Goal: Transaction & Acquisition: Book appointment/travel/reservation

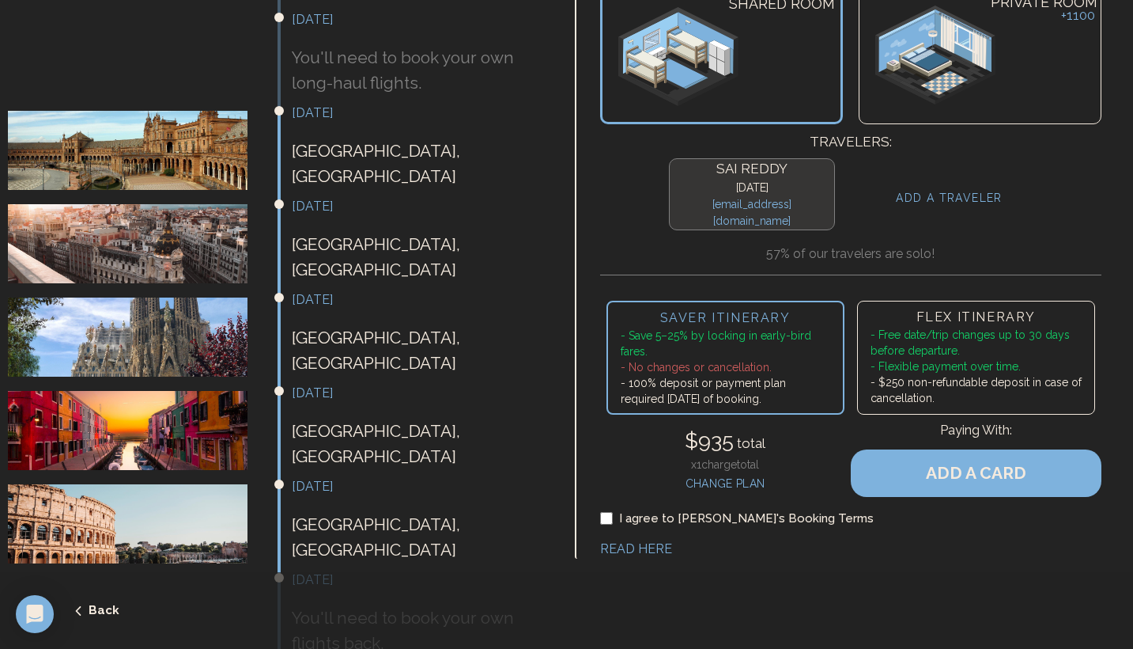
scroll to position [424, 0]
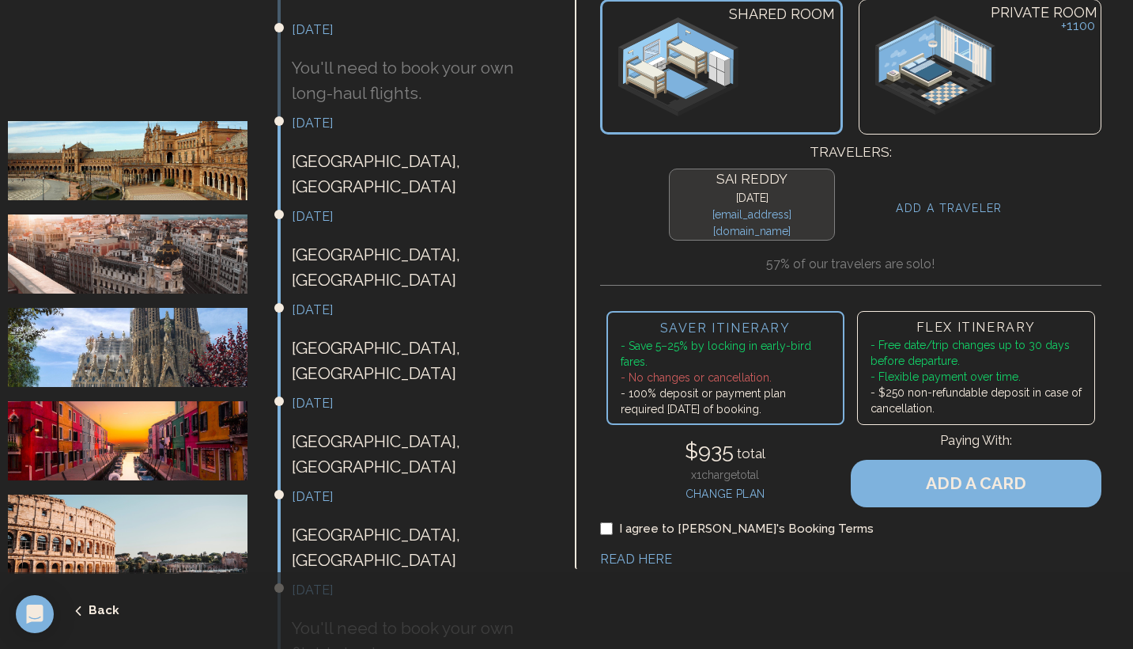
click at [81, 603] on icon "submit" at bounding box center [78, 610] width 14 height 14
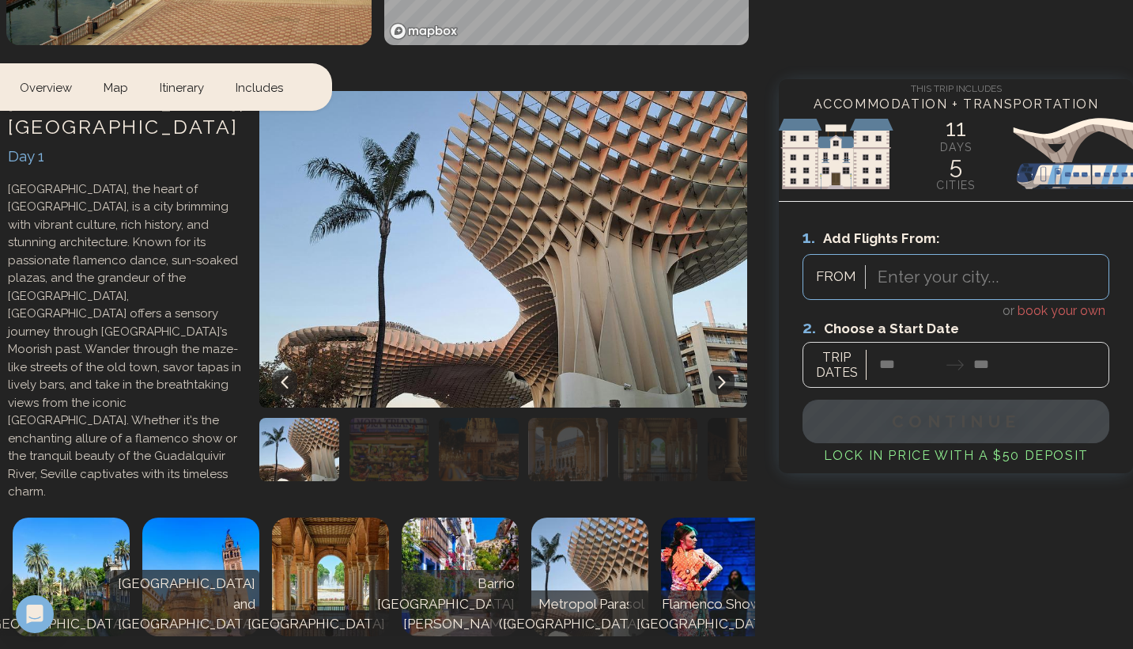
click at [75, 501] on p "[GEOGRAPHIC_DATA], the heart of [GEOGRAPHIC_DATA], is a city brimming with vibr…" at bounding box center [126, 340] width 236 height 320
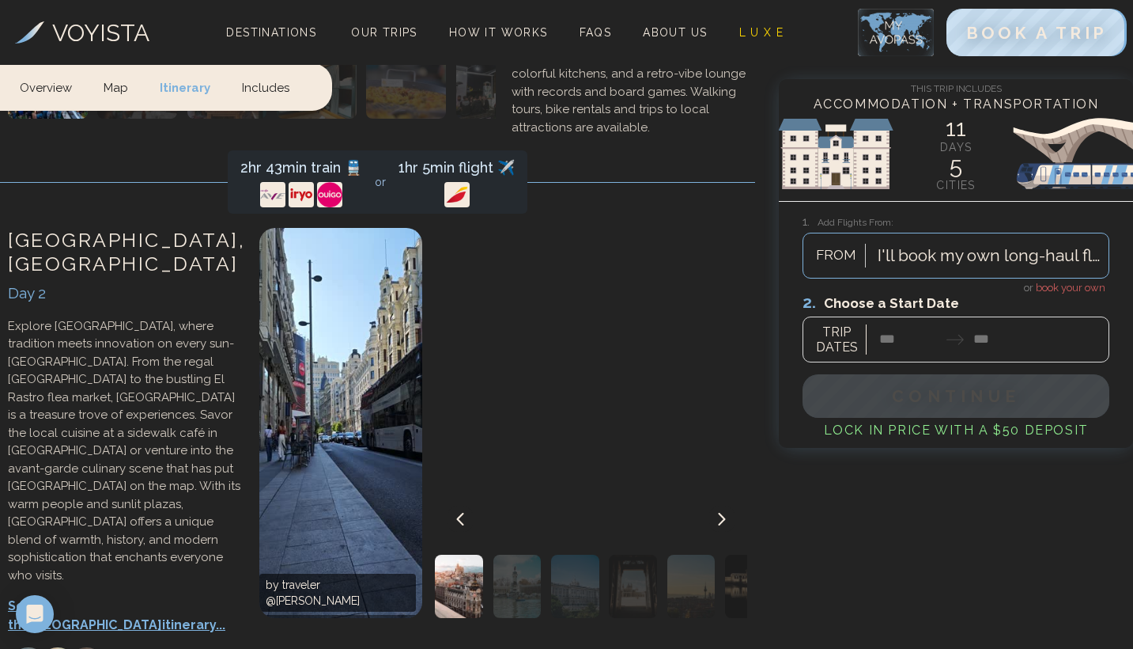
scroll to position [1901, 0]
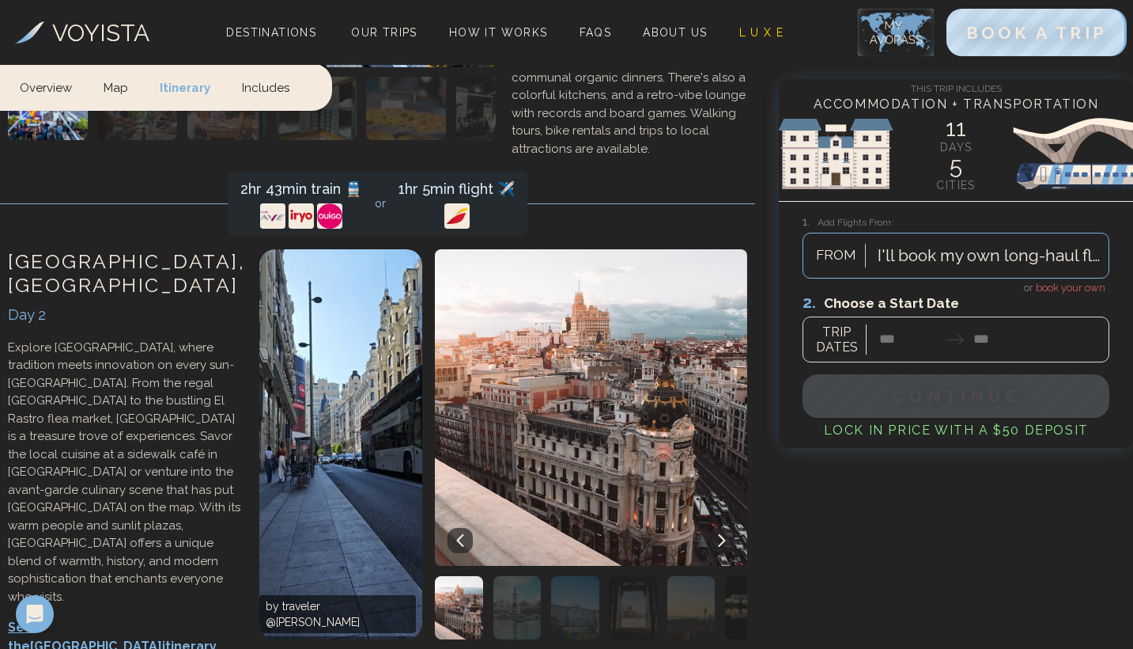
click at [525, 576] on img "button" at bounding box center [518, 607] width 48 height 63
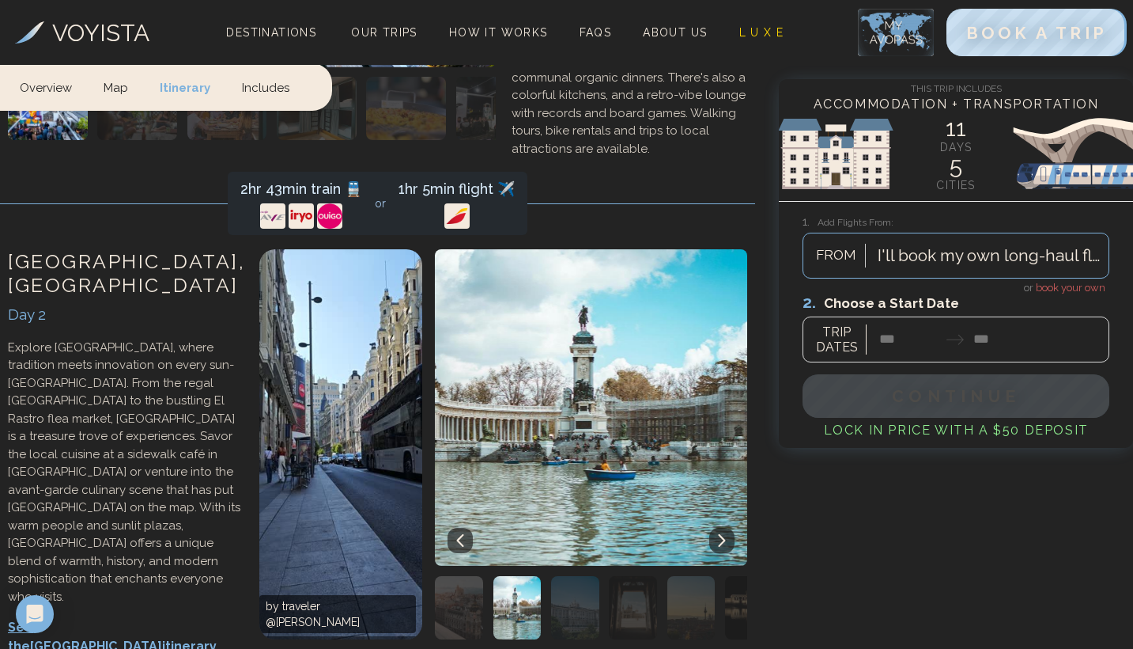
click at [562, 576] on img "button" at bounding box center [575, 607] width 48 height 63
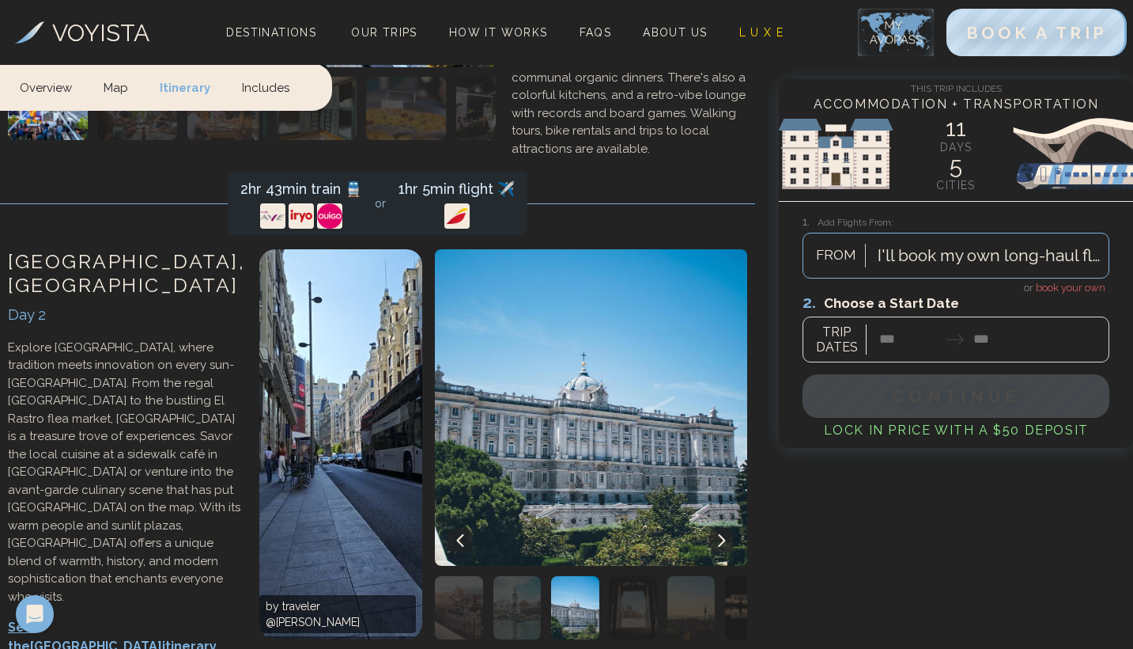
click at [630, 576] on img "button" at bounding box center [633, 607] width 48 height 63
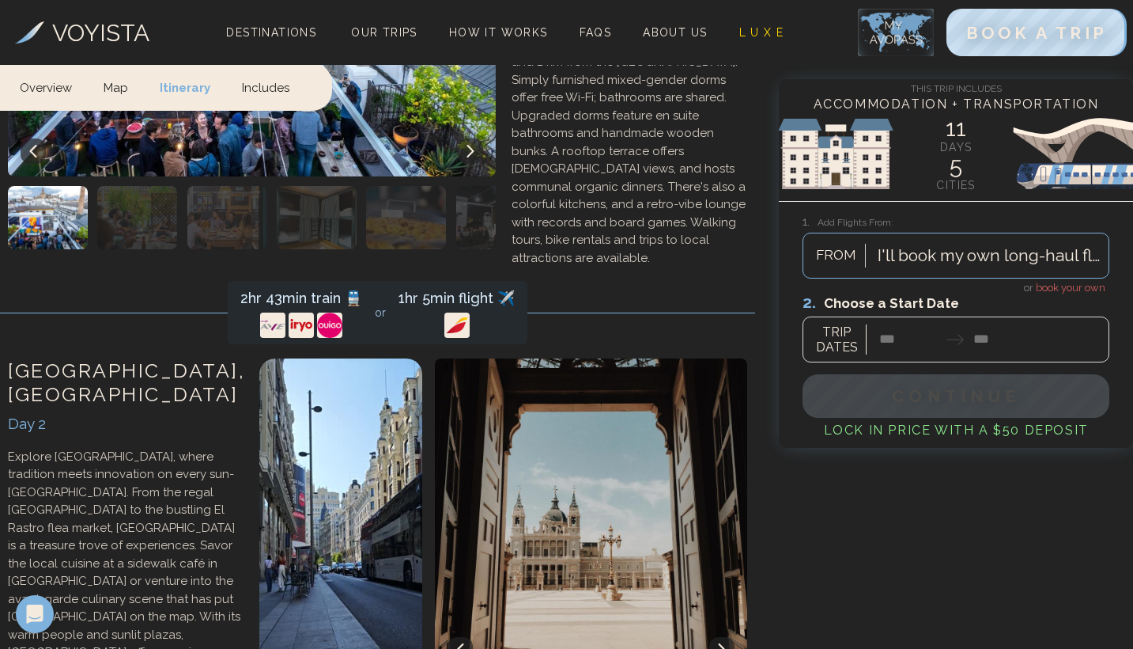
scroll to position [1791, 0]
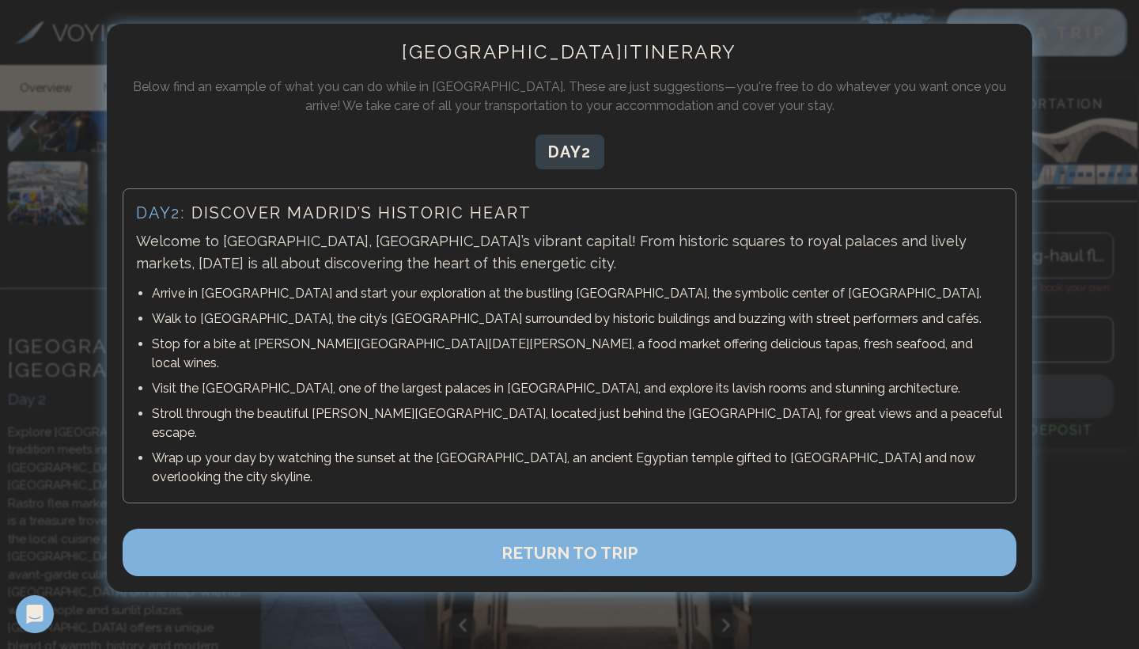
click at [566, 528] on button "RETURN TO TRIP" at bounding box center [570, 551] width 894 height 47
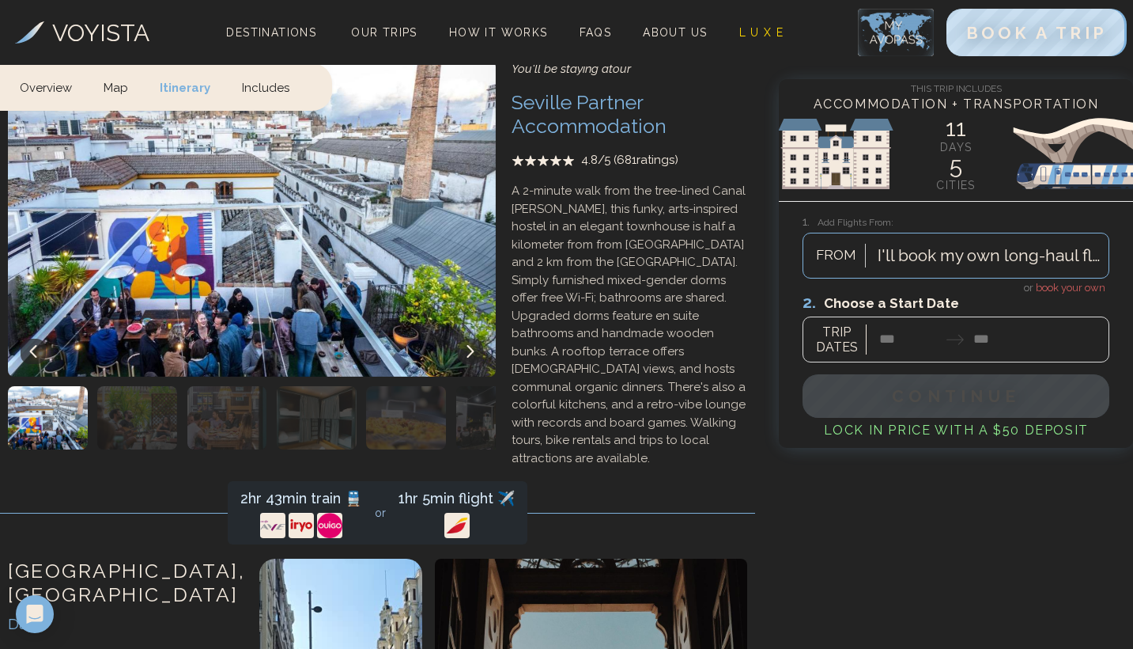
scroll to position [1579, 0]
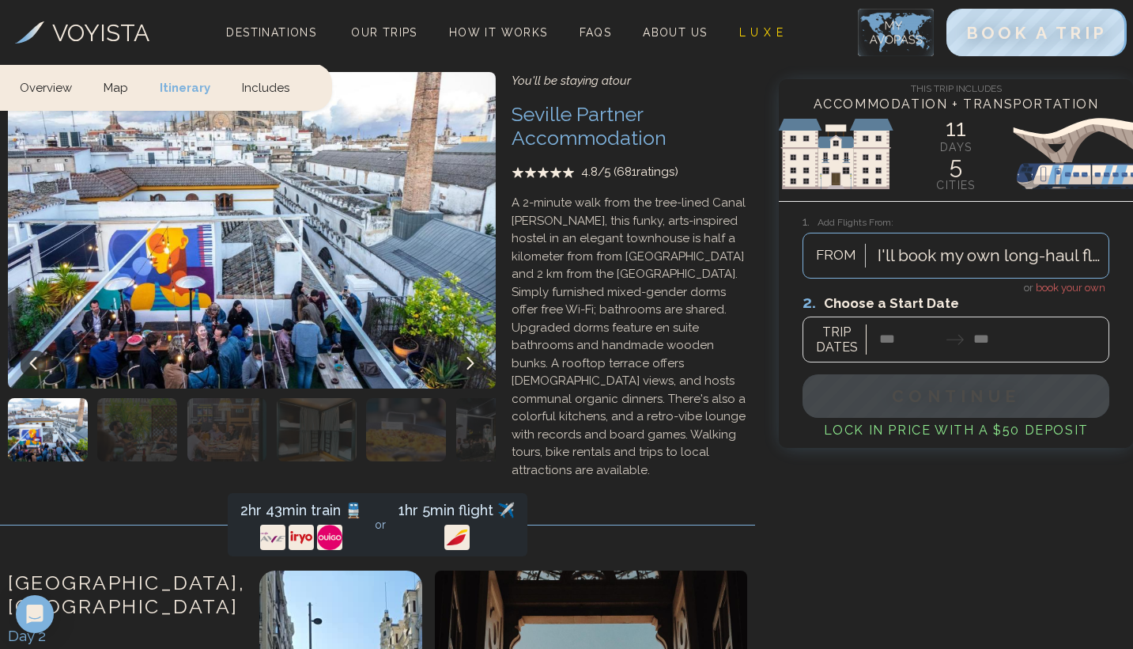
click at [1057, 284] on span "book your own" at bounding box center [1071, 288] width 70 height 12
click at [909, 326] on div at bounding box center [956, 327] width 307 height 70
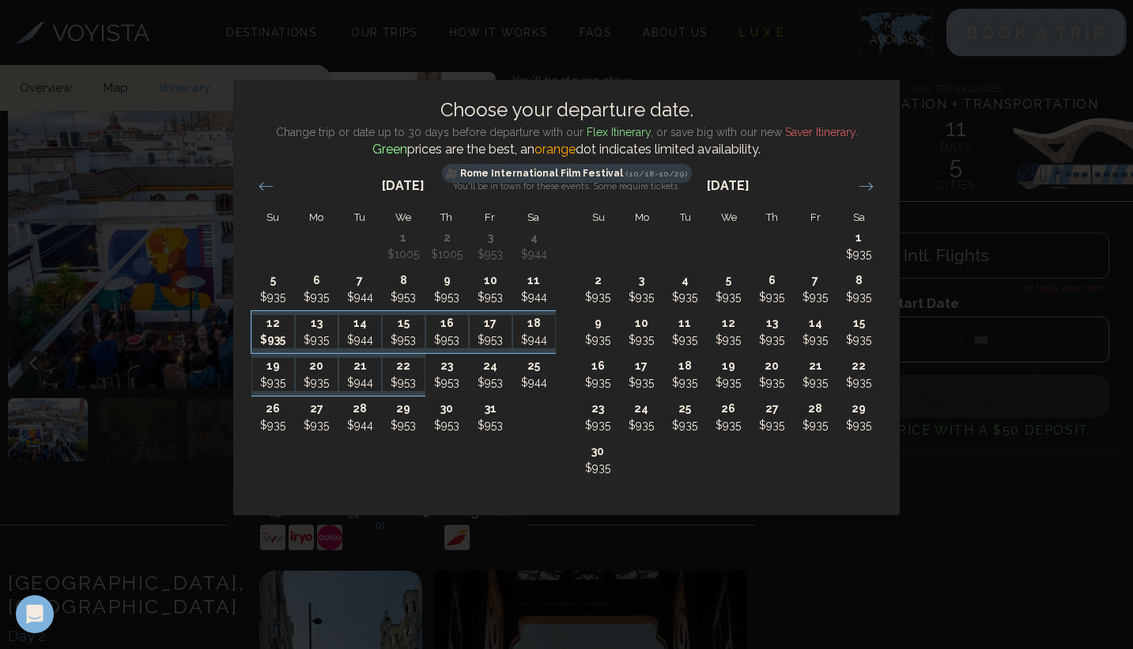
click at [276, 320] on p "12" at bounding box center [273, 323] width 42 height 17
type input "********"
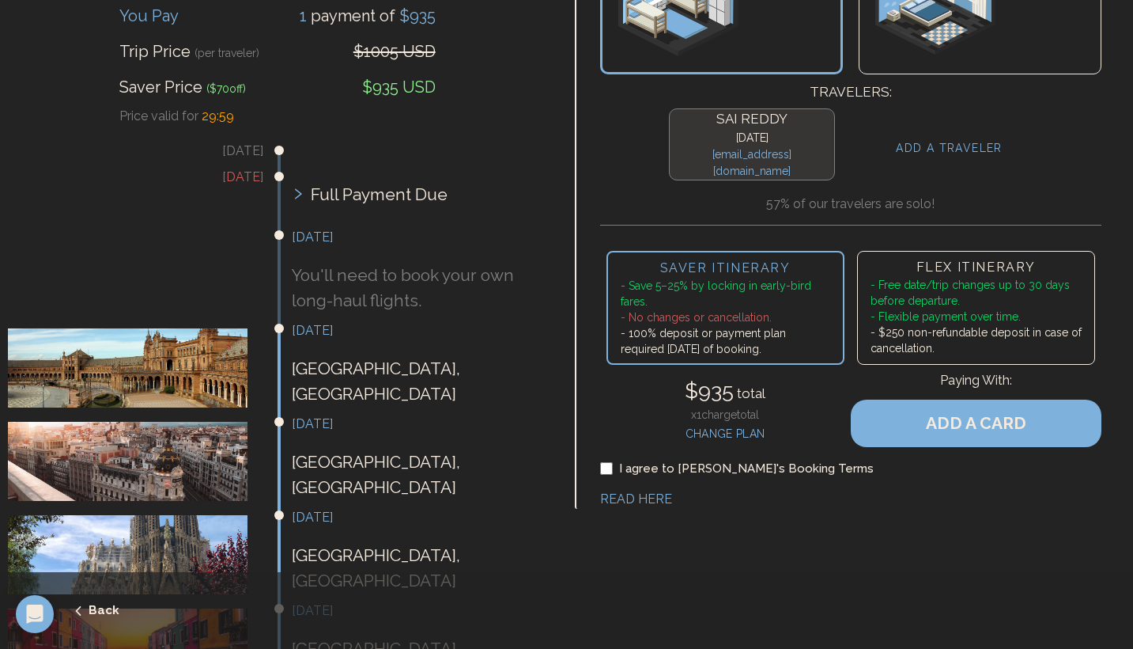
scroll to position [218, 0]
